Goal: Transaction & Acquisition: Purchase product/service

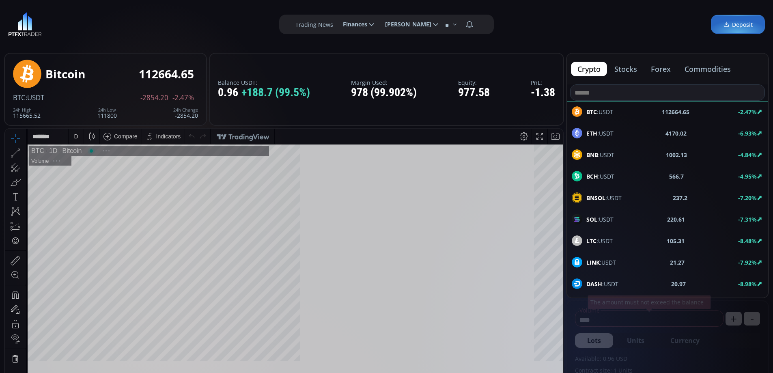
scroll to position [113, 0]
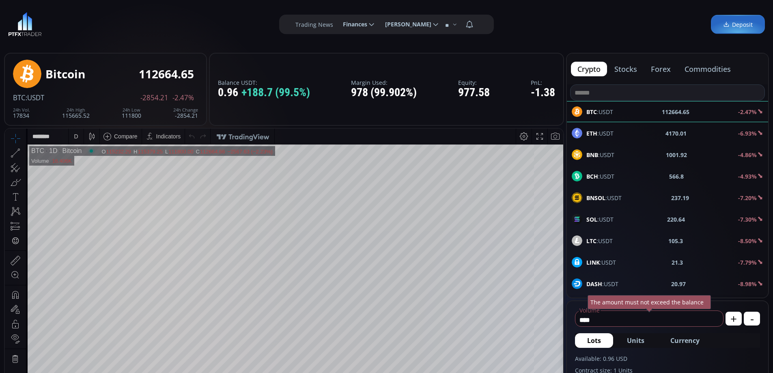
click at [732, 24] on span "Deposit" at bounding box center [738, 24] width 30 height 9
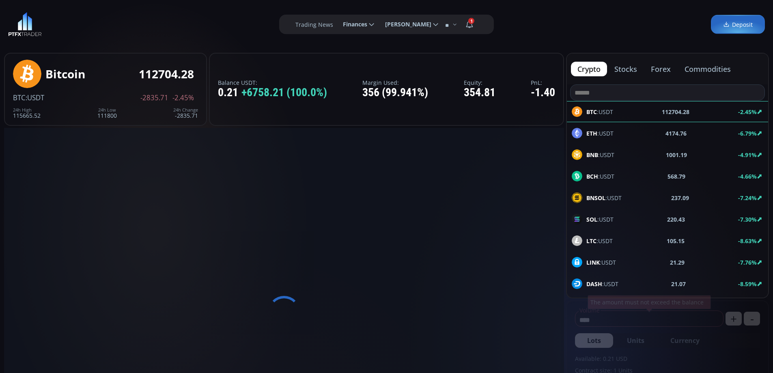
type input "********"
click at [662, 65] on button "forex" at bounding box center [660, 69] width 33 height 15
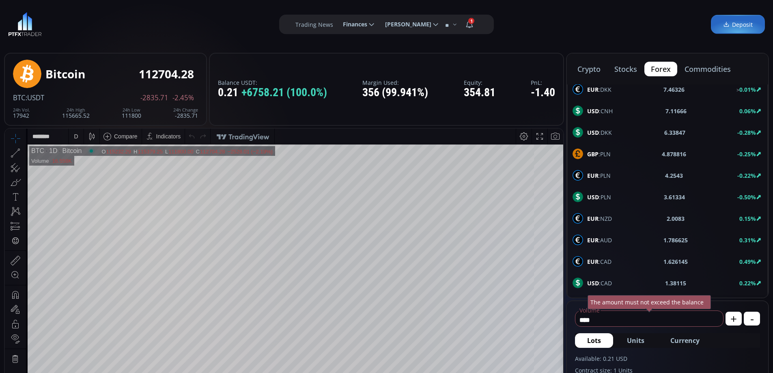
scroll to position [434, 0]
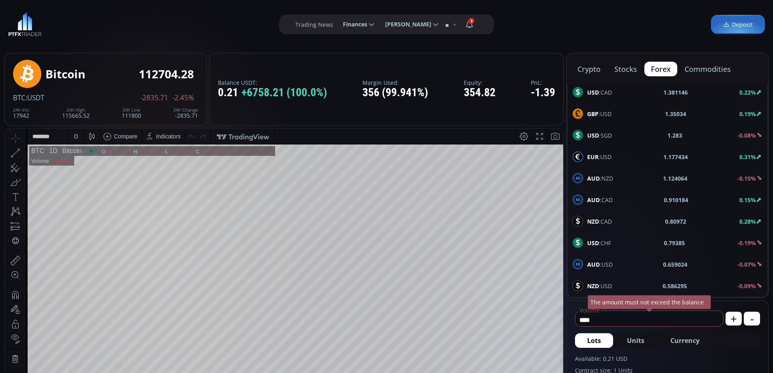
click at [608, 156] on span "EUR :USD" at bounding box center [599, 157] width 24 height 9
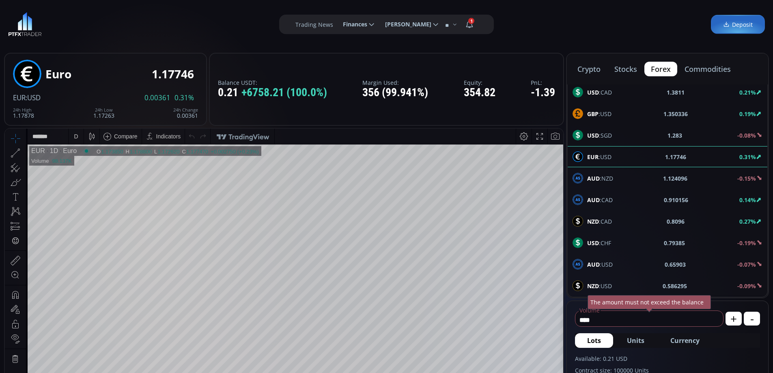
click at [75, 136] on div "D" at bounding box center [76, 136] width 4 height 6
drag, startPoint x: 86, startPoint y: 232, endPoint x: 95, endPoint y: 232, distance: 9.7
click at [86, 232] on div "1 hour" at bounding box center [81, 233] width 16 height 6
click at [563, 291] on html "Date Range 5y 1y 3m 1m 5d 1d 15:41:03 (UTC) log auto EUR 1h Euro O 1.177070 H 1…" at bounding box center [284, 312] width 558 height 367
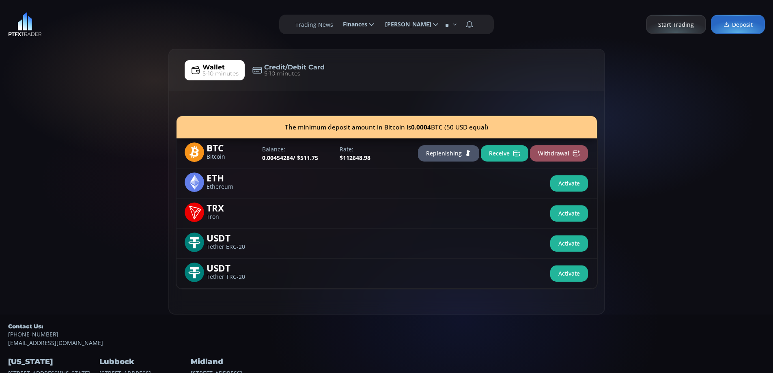
click at [75, 154] on div "Wallet 5-10 minutes Credit/Debit Card 5-10 minutes The minimum deposit amount i…" at bounding box center [386, 182] width 773 height 266
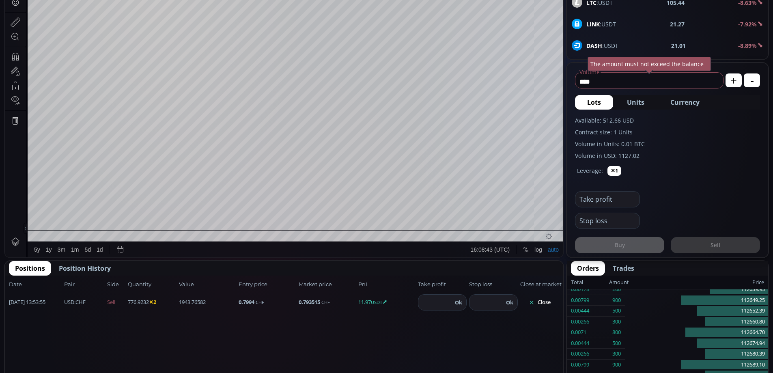
scroll to position [242, 0]
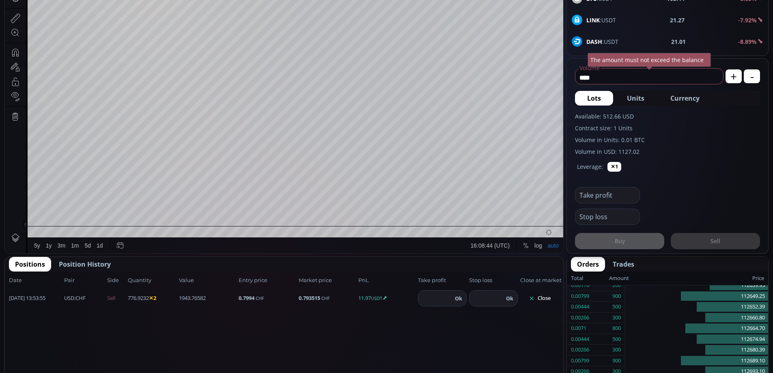
click at [545, 298] on button "Close" at bounding box center [539, 298] width 39 height 13
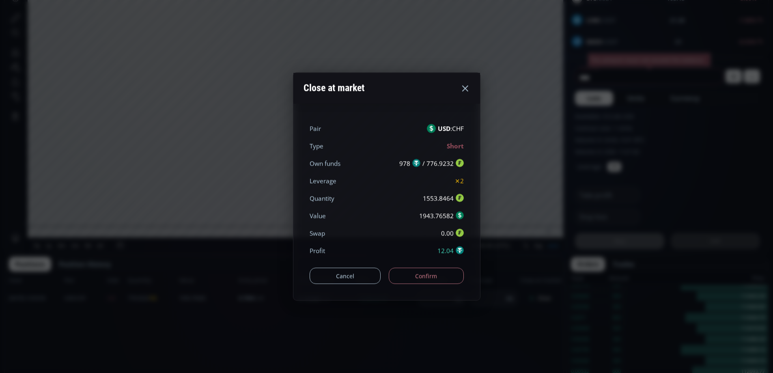
click at [446, 275] on button "Confirm" at bounding box center [426, 276] width 75 height 16
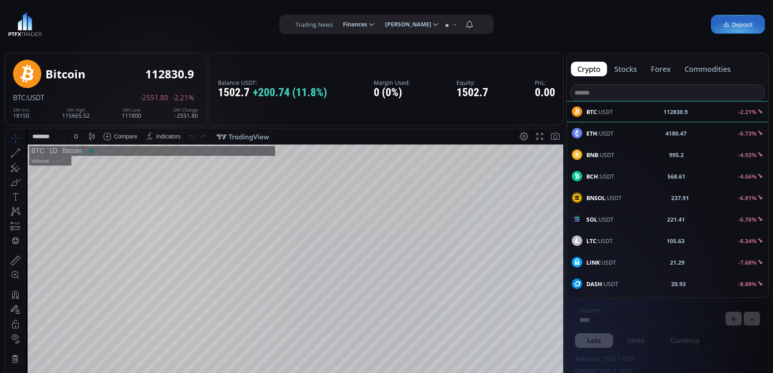
scroll to position [113, 0]
click at [708, 71] on button "commodities" at bounding box center [707, 69] width 59 height 15
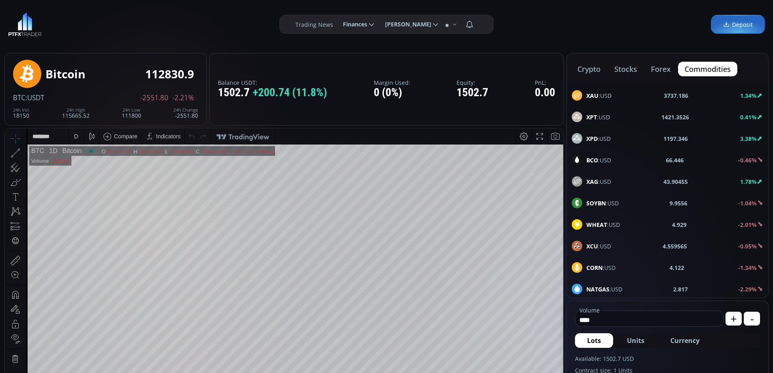
click at [603, 159] on span "BCO :USD" at bounding box center [598, 160] width 25 height 9
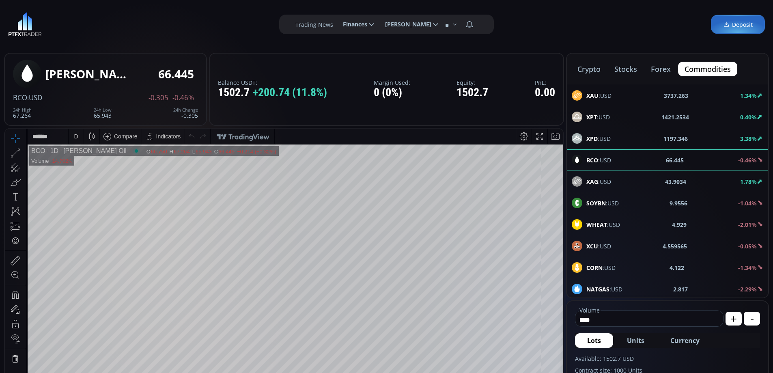
click at [75, 137] on div "D" at bounding box center [76, 136] width 4 height 6
click at [86, 233] on div "1 hour" at bounding box center [81, 233] width 16 height 6
click at [563, 304] on html "Date Range 5y 1y 3m 1m 5d 1d 16:28:29 (UTC) log auto BCO 1h [PERSON_NAME] Oil O…" at bounding box center [284, 312] width 558 height 367
